Goal: Task Accomplishment & Management: Use online tool/utility

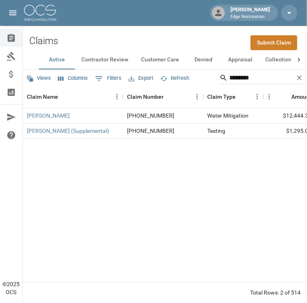
click at [42, 15] on img at bounding box center [40, 13] width 32 height 16
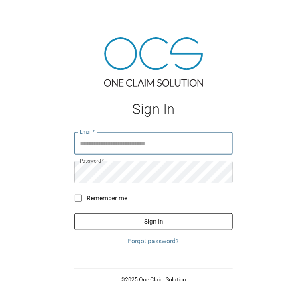
type input "**********"
click at [99, 218] on button "Sign In" at bounding box center [153, 221] width 159 height 17
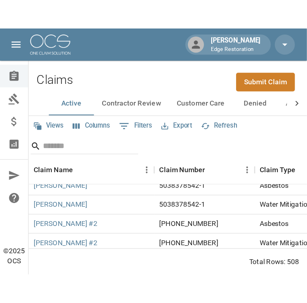
scroll to position [26, 0]
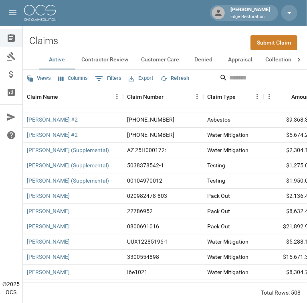
click at [93, 40] on div "Claims Submit Claim" at bounding box center [165, 38] width 284 height 24
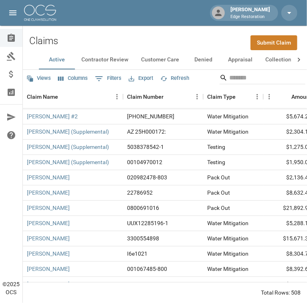
scroll to position [0, 0]
